Goal: Task Accomplishment & Management: Manage account settings

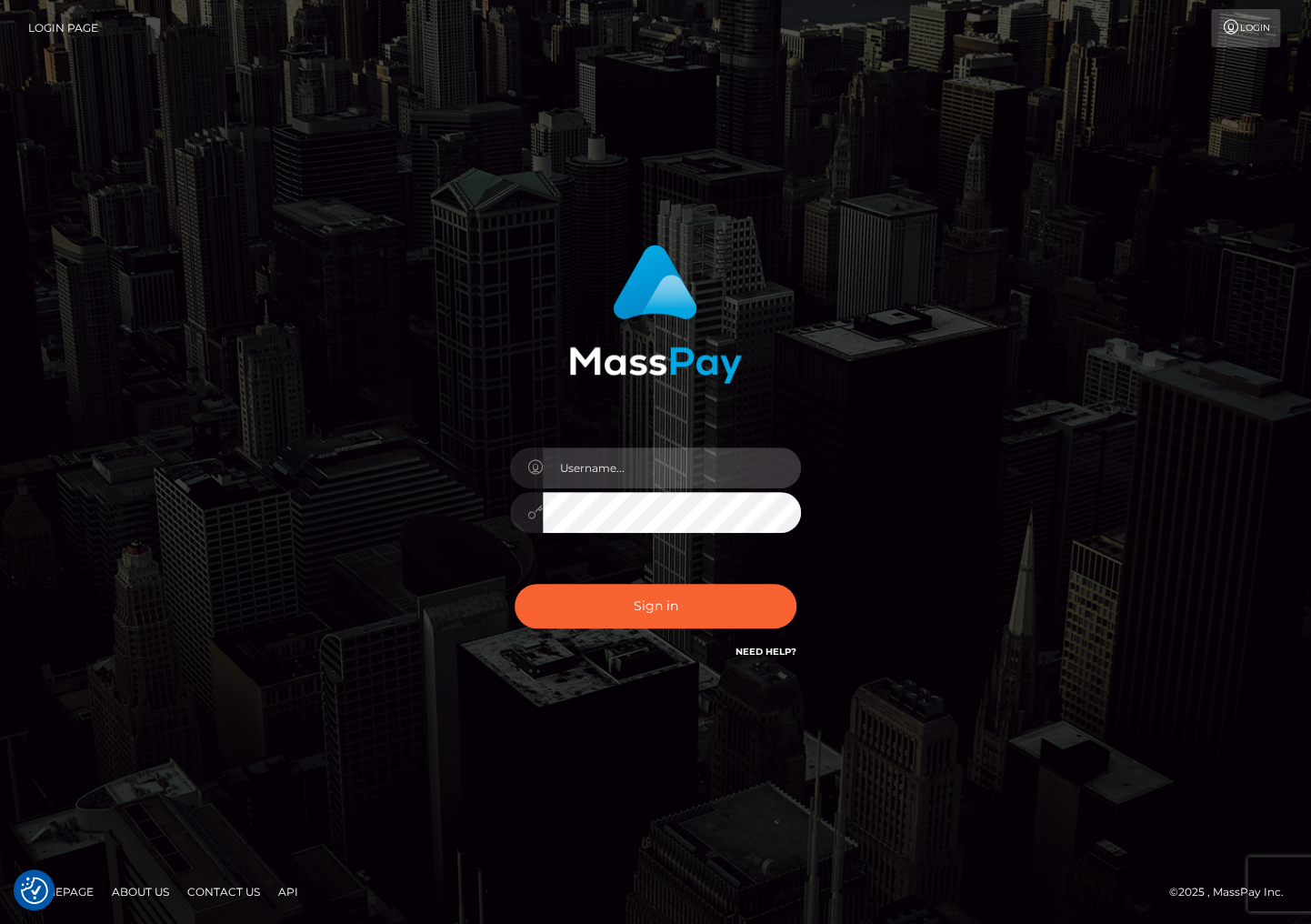
drag, startPoint x: 696, startPoint y: 485, endPoint x: 715, endPoint y: 433, distance: 55.4
click at [696, 485] on input "text" at bounding box center [672, 468] width 258 height 41
type input "christianc.xcite"
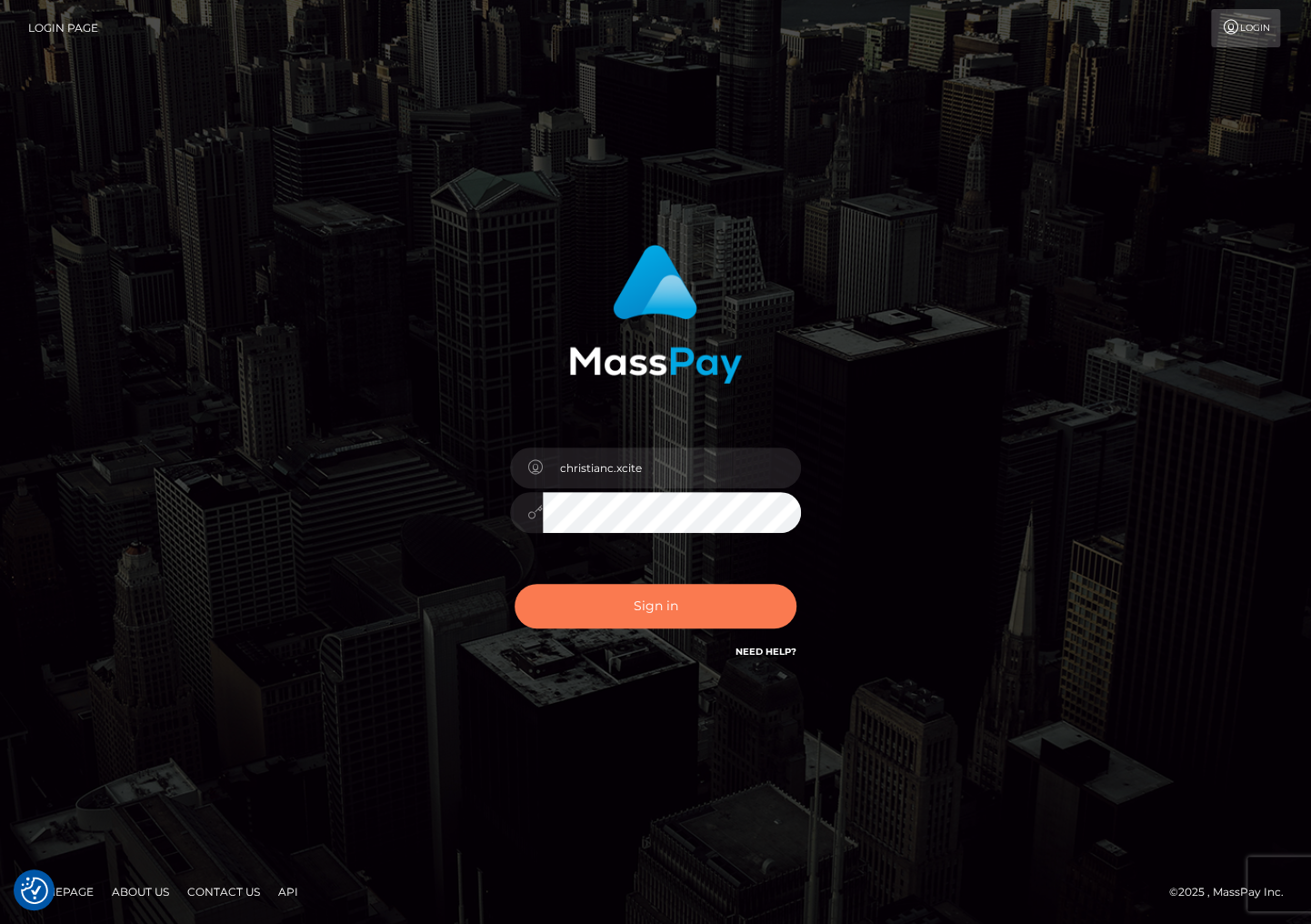
drag, startPoint x: 593, startPoint y: 611, endPoint x: 527, endPoint y: 667, distance: 86.6
click at [593, 611] on button "Sign in" at bounding box center [656, 606] width 282 height 44
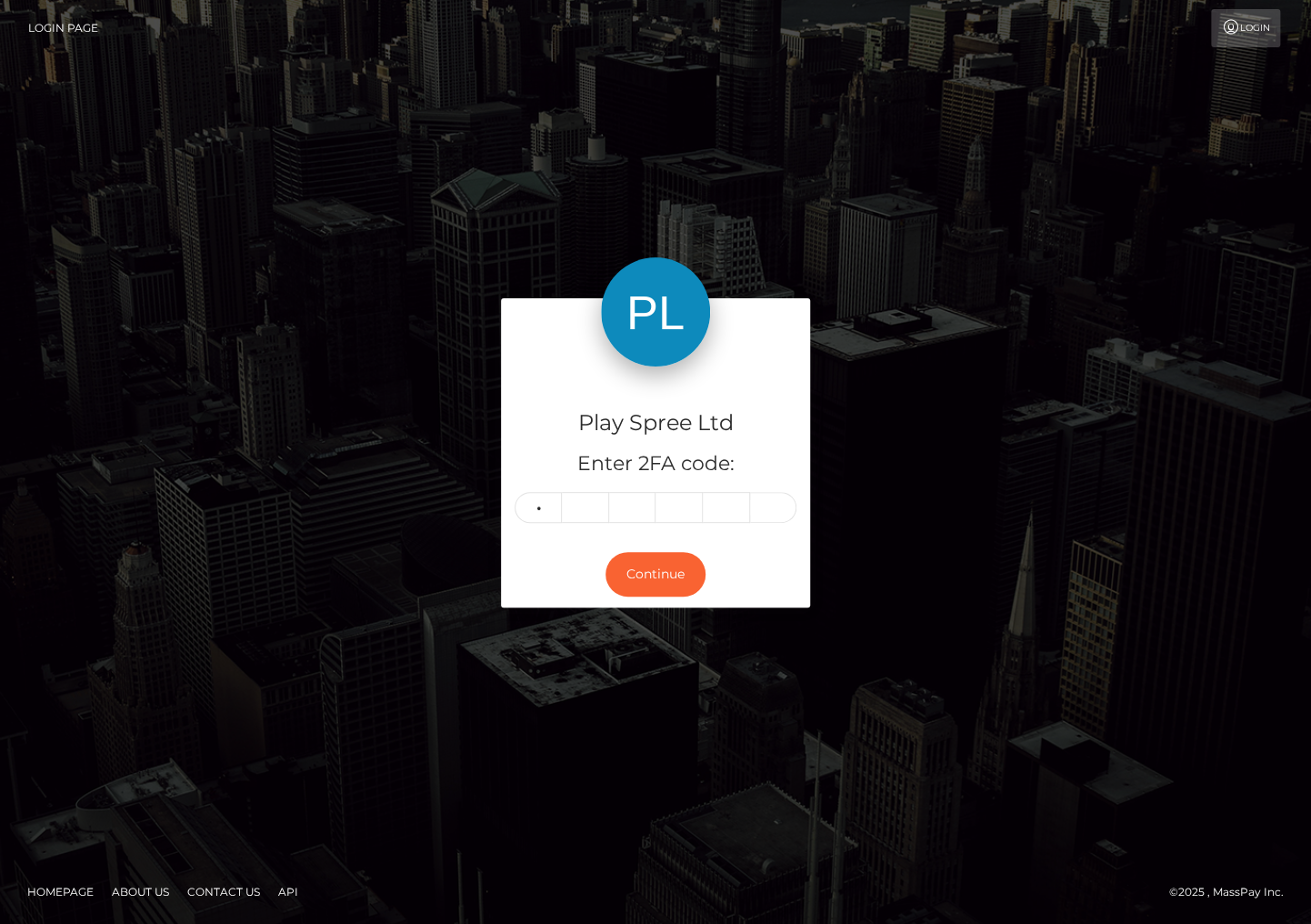
type input "3"
type input "4"
type input "1"
type input "6"
type input "7"
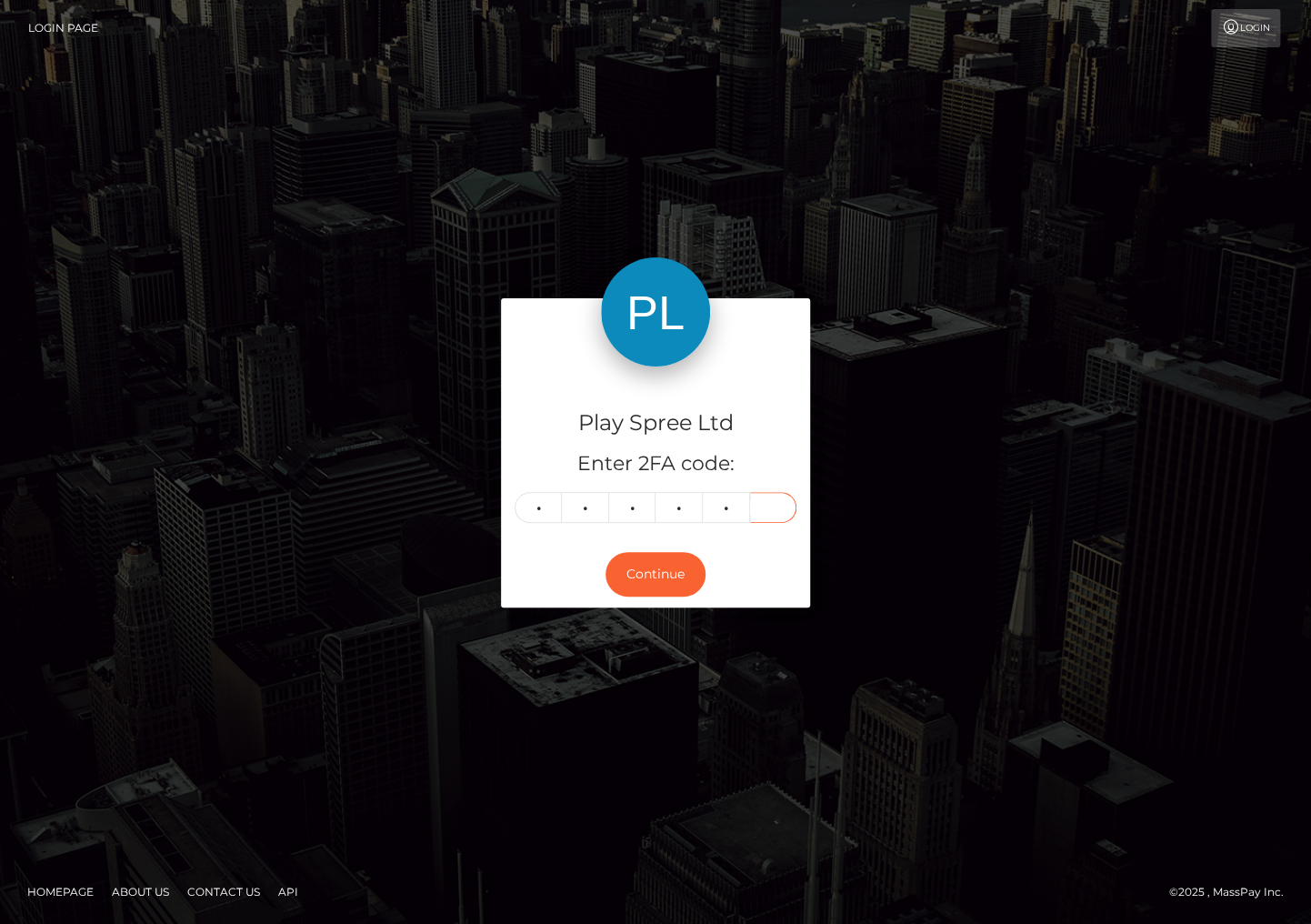
type input "9"
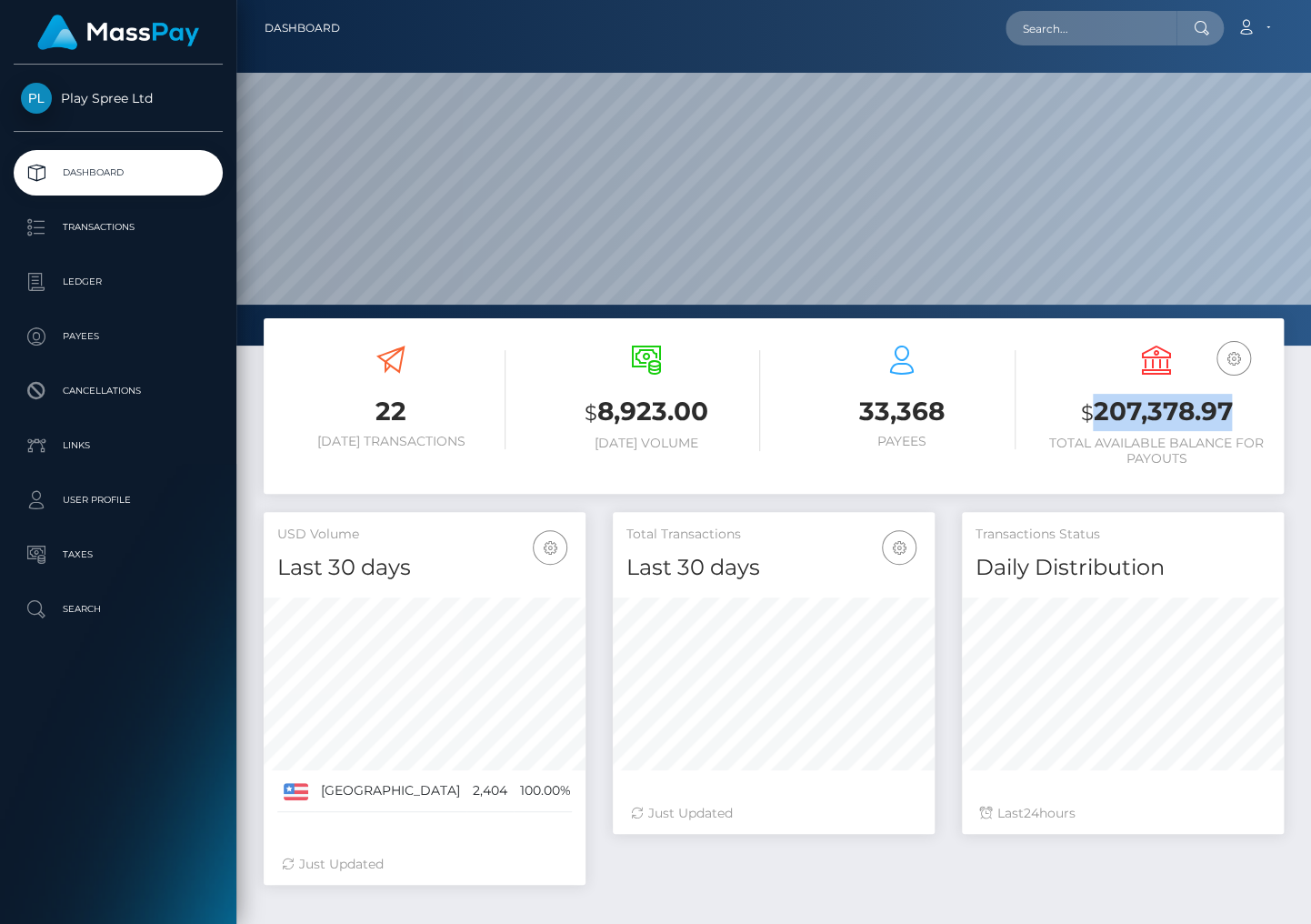
scroll to position [321, 321]
click at [1142, 409] on h3 "$ 207,378.97" at bounding box center [1157, 412] width 228 height 38
copy h3 "207,378.97"
click at [1114, 879] on div "Total Transactions Last 30 days Last 30 days Last 60 days Last 90 days 24" at bounding box center [949, 707] width 699 height 391
